Goal: Answer question/provide support

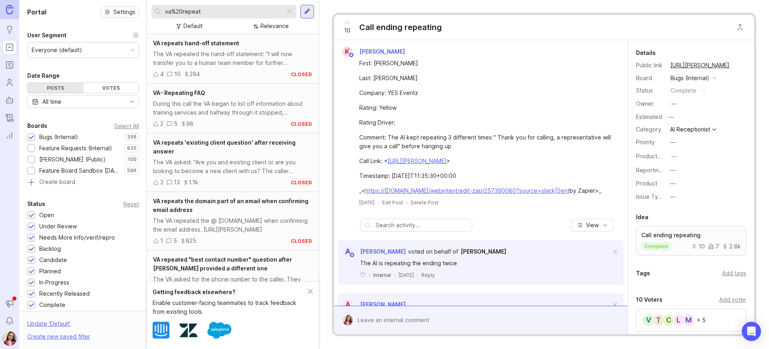
click at [288, 12] on div at bounding box center [290, 11] width 10 height 10
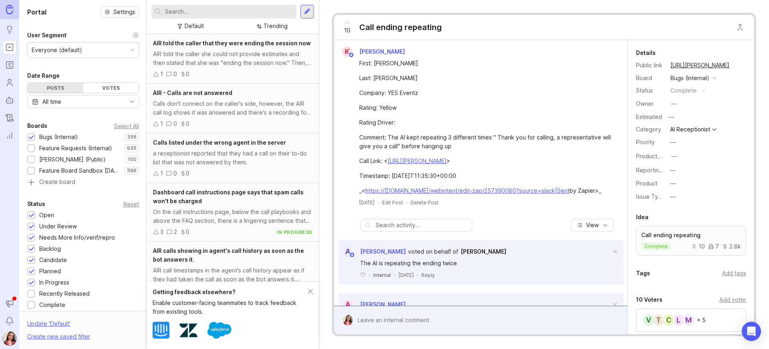
click at [68, 148] on div "Feature Requests (Internal)" at bounding box center [75, 148] width 73 height 9
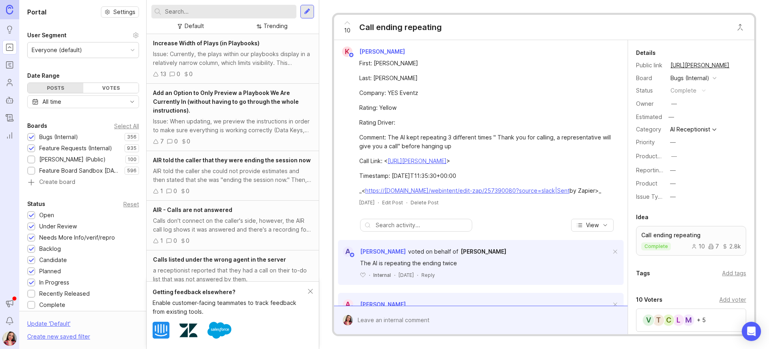
click at [201, 11] on input "text" at bounding box center [229, 11] width 128 height 9
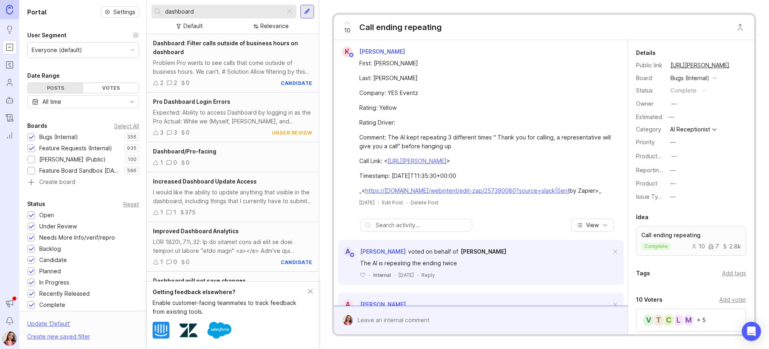
type input "dashboard"
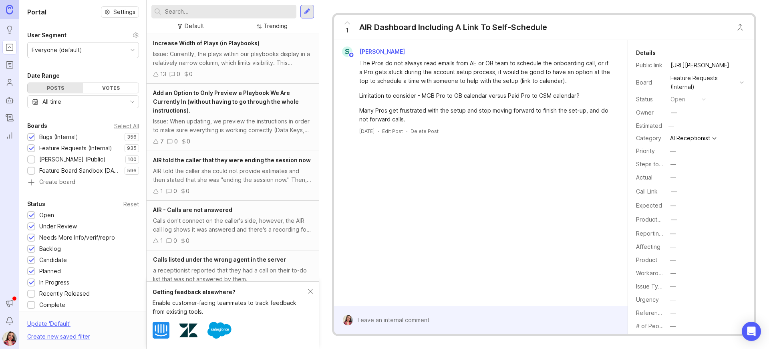
scroll to position [256, 0]
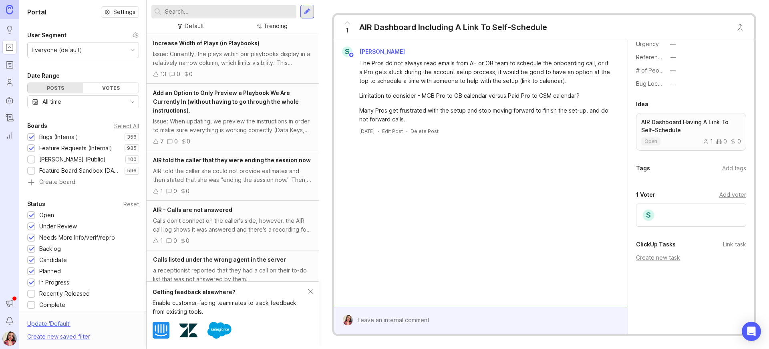
click at [682, 221] on div "S" at bounding box center [691, 214] width 110 height 23
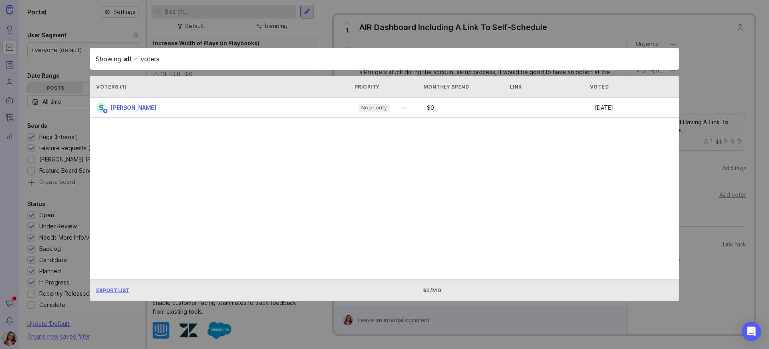
click at [679, 182] on div "Showing all voters Voters ( 1 ) Priority Monthly Spend Link Voted S [PERSON_NAM…" at bounding box center [384, 174] width 615 height 279
drag, startPoint x: 742, startPoint y: 195, endPoint x: 739, endPoint y: 199, distance: 4.7
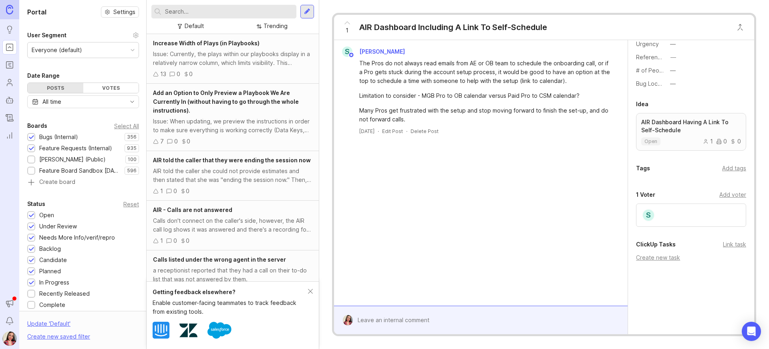
click at [738, 197] on div "Add voter" at bounding box center [732, 194] width 27 height 9
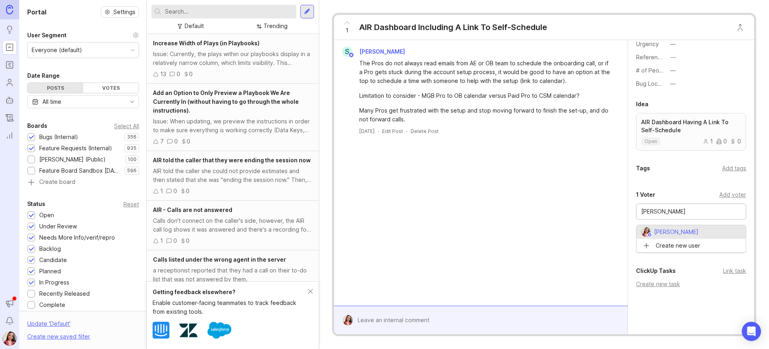
type input "[PERSON_NAME]"
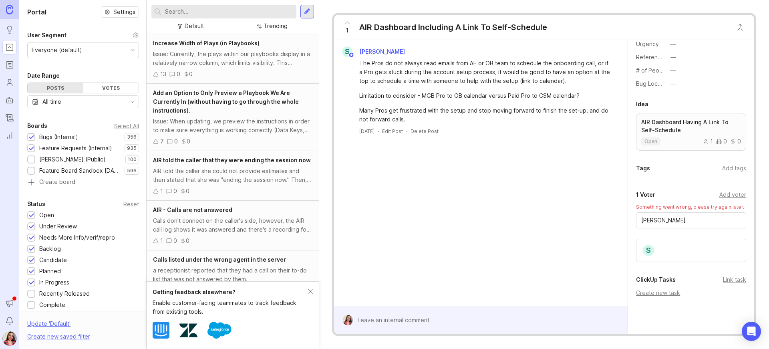
click at [681, 174] on div "Tags Add tags" at bounding box center [691, 170] width 126 height 14
